Goal: Task Accomplishment & Management: Manage account settings

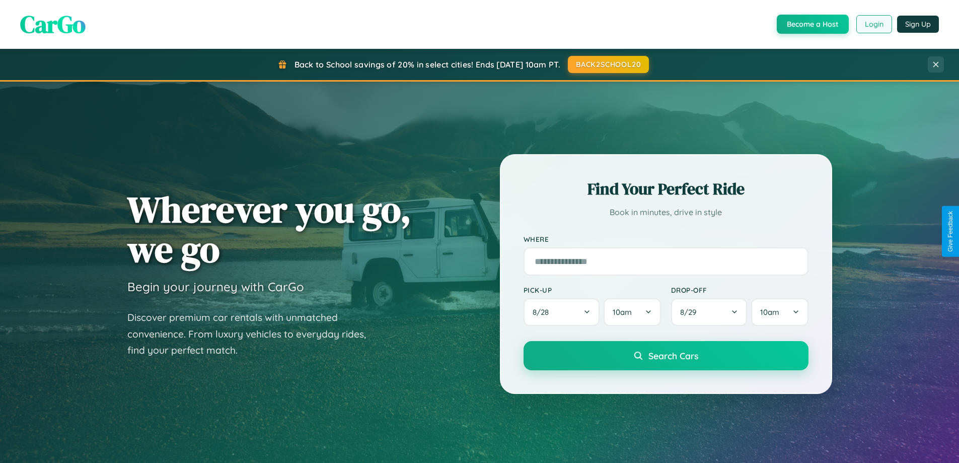
click at [873, 24] on button "Login" at bounding box center [874, 24] width 36 height 18
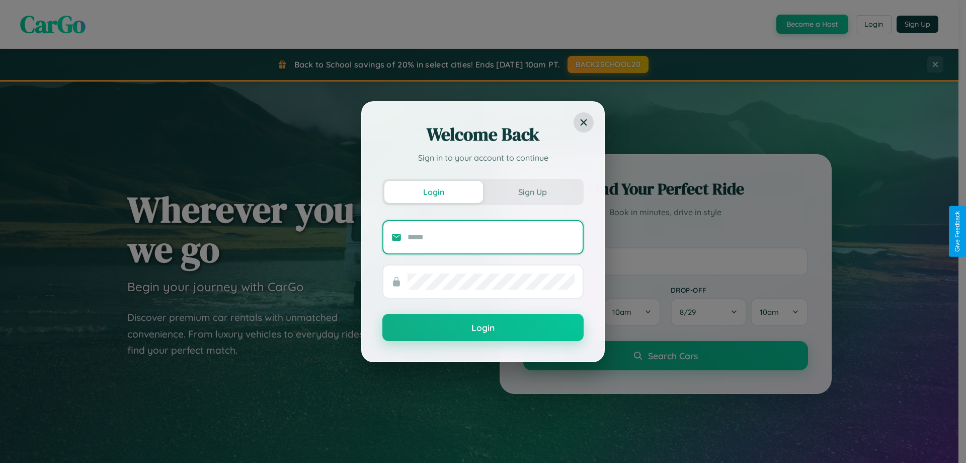
click at [491, 237] on input "text" at bounding box center [491, 237] width 167 height 16
type input "**********"
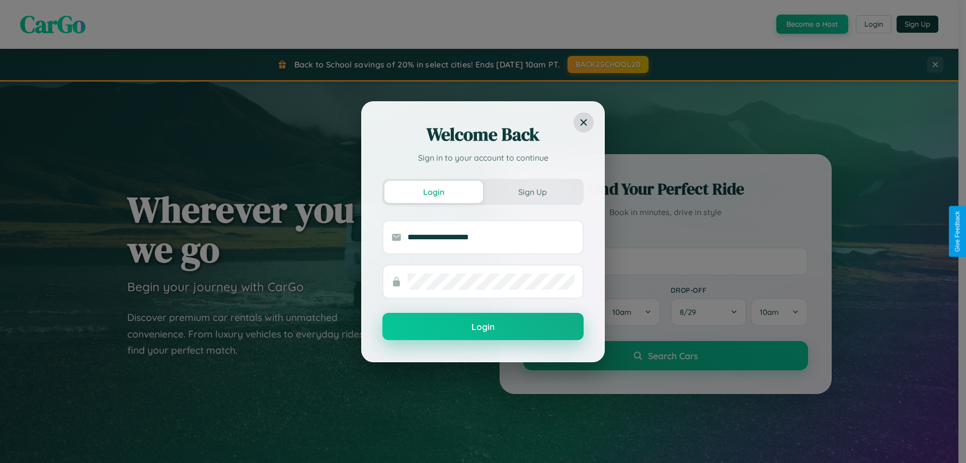
click at [483, 327] on button "Login" at bounding box center [482, 326] width 201 height 27
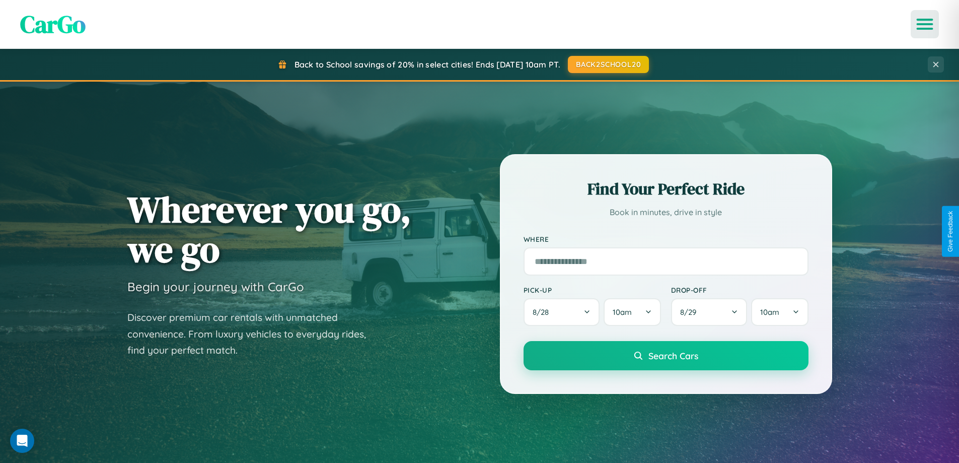
click at [925, 24] on icon "Open menu" at bounding box center [924, 24] width 15 height 9
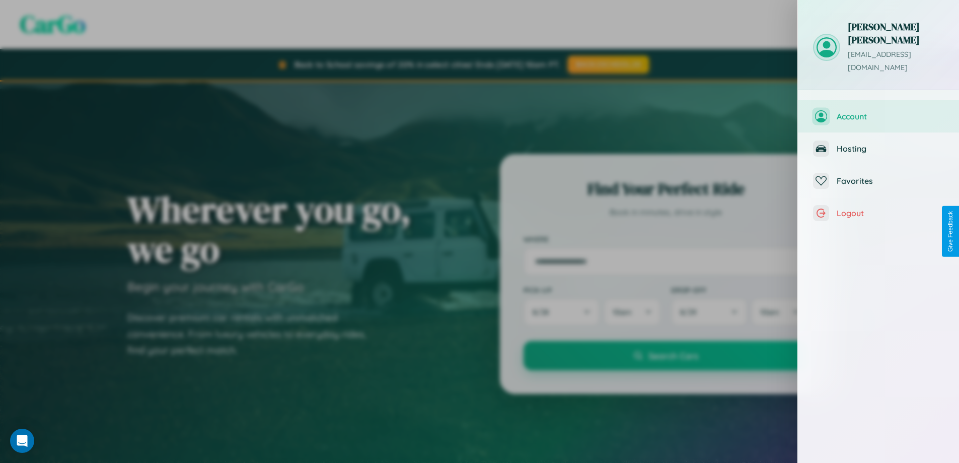
click at [878, 111] on span "Account" at bounding box center [889, 116] width 107 height 10
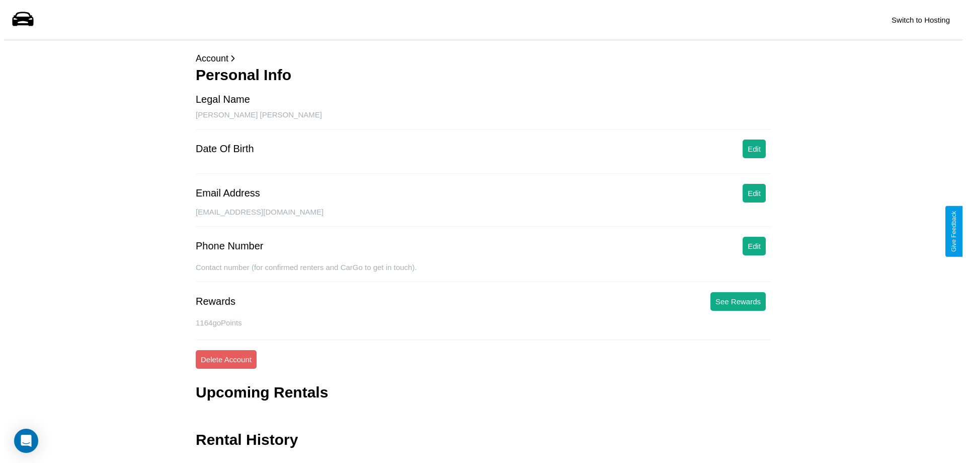
scroll to position [24, 0]
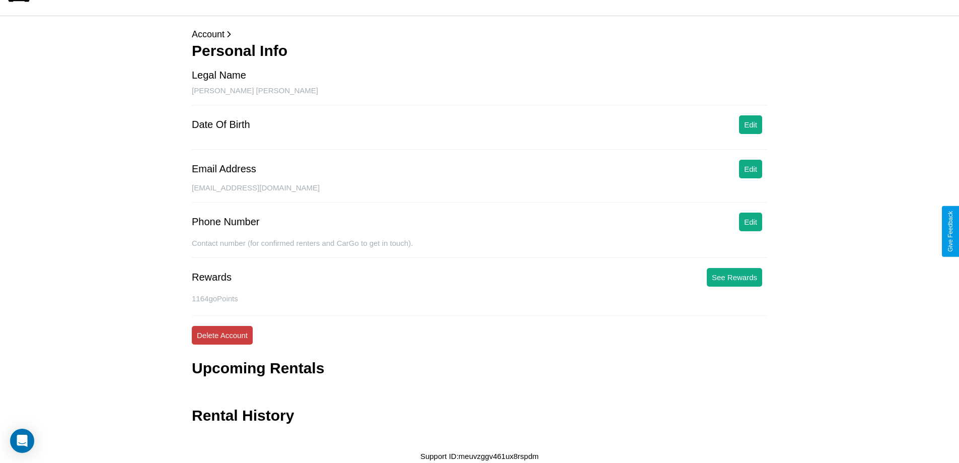
click at [222, 335] on button "Delete Account" at bounding box center [222, 335] width 61 height 19
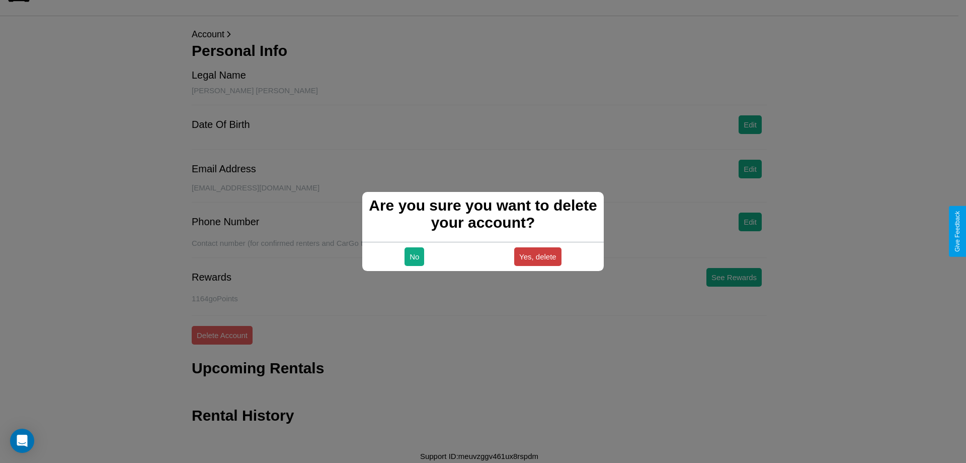
click at [537, 256] on button "Yes, delete" at bounding box center [537, 256] width 47 height 19
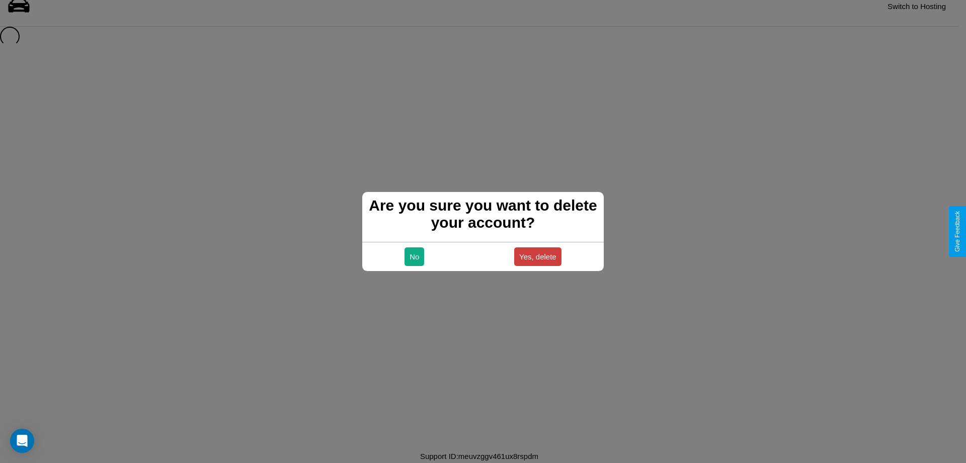
scroll to position [14, 0]
